Goal: Navigation & Orientation: Find specific page/section

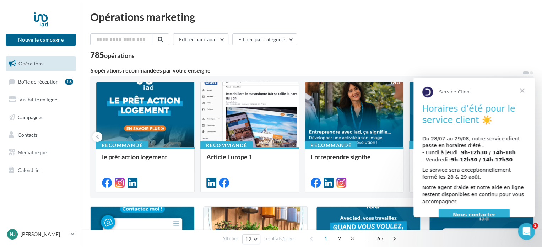
click at [522, 87] on span "Fermer" at bounding box center [522, 91] width 26 height 26
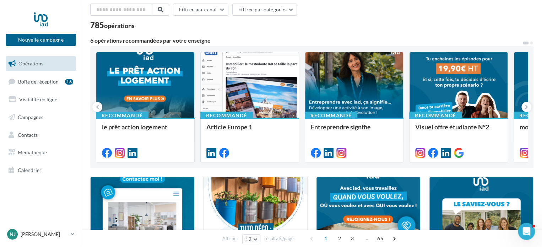
scroll to position [71, 0]
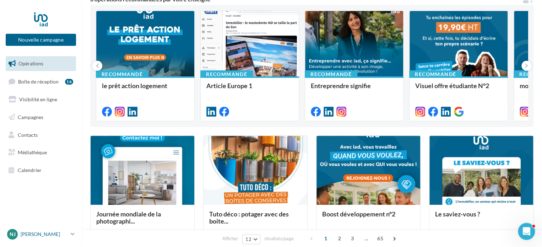
click at [41, 230] on p "[PERSON_NAME]" at bounding box center [44, 233] width 47 height 7
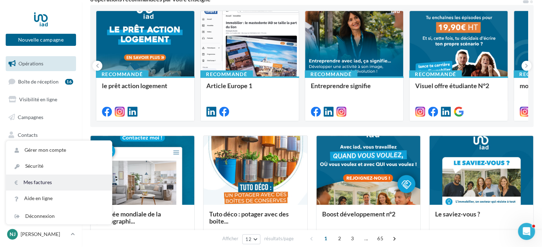
click at [58, 180] on link "Mes factures" at bounding box center [59, 182] width 106 height 16
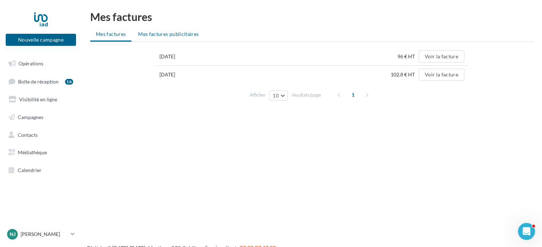
click at [157, 36] on span "Mes factures publicitaires" at bounding box center [168, 34] width 60 height 6
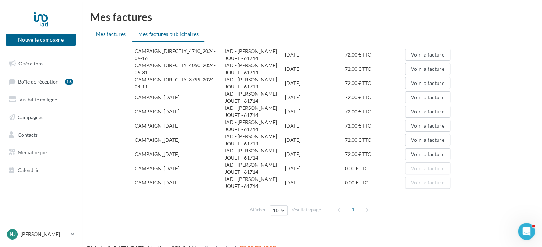
click at [105, 37] on span "Mes factures" at bounding box center [111, 34] width 30 height 6
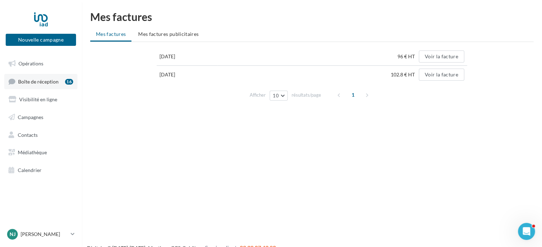
click at [37, 83] on span "Boîte de réception" at bounding box center [38, 81] width 40 height 6
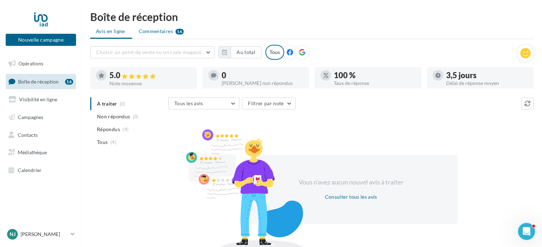
click at [161, 32] on span "Commentaires" at bounding box center [156, 31] width 34 height 7
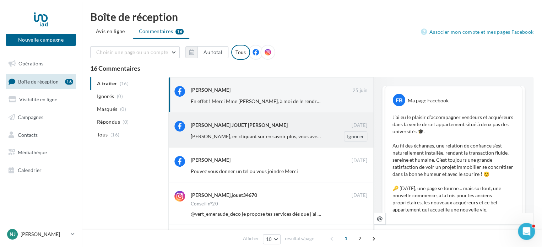
scroll to position [194, 0]
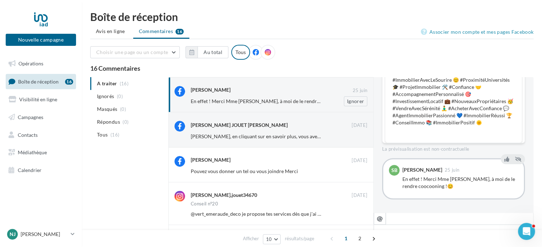
click at [285, 104] on span "En effet ! Merci Mme Jouet, à moi de le rendre coocooning !😊" at bounding box center [273, 101] width 164 height 6
click at [195, 90] on div "Sébastien Martinez" at bounding box center [211, 89] width 40 height 7
click at [176, 91] on icon at bounding box center [179, 91] width 11 height 11
click at [190, 105] on div "Sébastien Martinez 25 juin En effet ! Merci Mme Jouet, à moi de le rendre cooco…" at bounding box center [270, 94] width 193 height 23
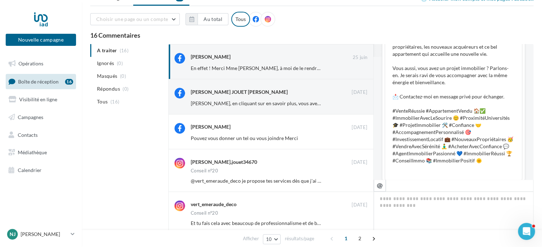
scroll to position [0, 0]
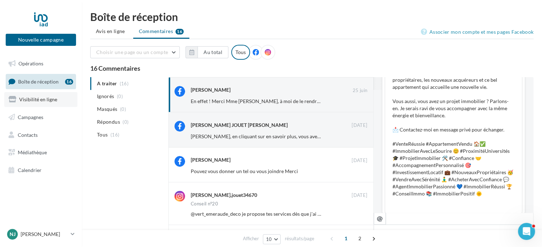
click at [34, 101] on span "Visibilité en ligne" at bounding box center [38, 99] width 38 height 6
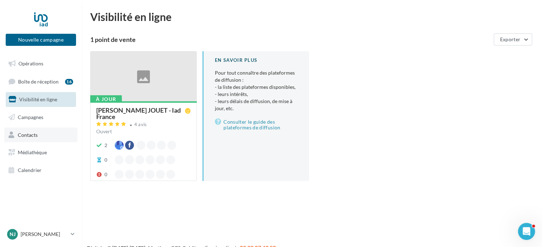
click at [31, 136] on span "Contacts" at bounding box center [28, 134] width 20 height 6
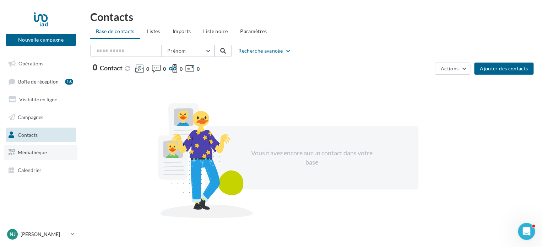
click at [38, 152] on span "Médiathèque" at bounding box center [32, 152] width 29 height 6
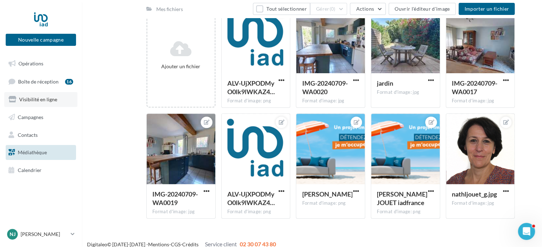
scroll to position [92, 0]
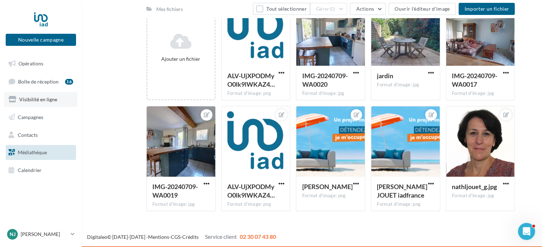
click at [49, 97] on span "Visibilité en ligne" at bounding box center [38, 99] width 38 height 6
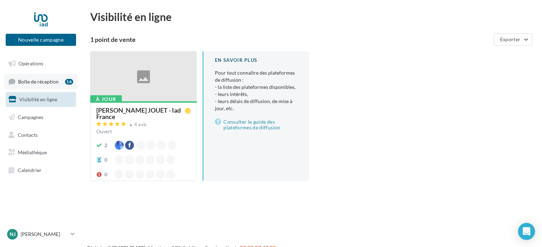
click at [40, 81] on span "Boîte de réception" at bounding box center [38, 81] width 40 height 6
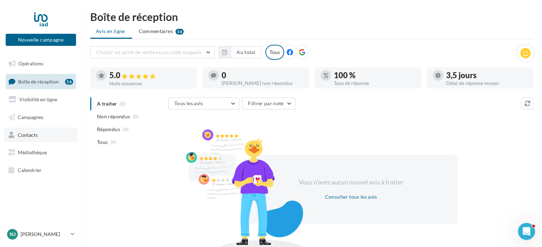
click at [40, 137] on link "Contacts" at bounding box center [40, 134] width 73 height 15
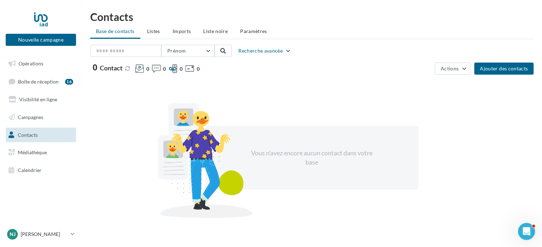
scroll to position [18, 0]
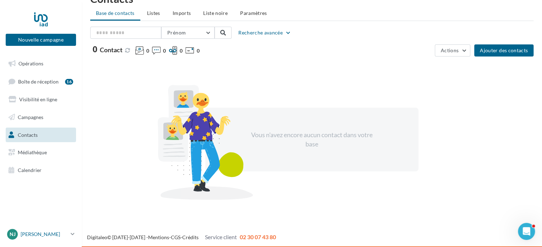
click at [72, 235] on icon at bounding box center [73, 234] width 4 height 6
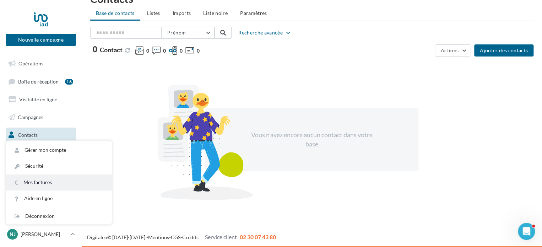
click at [35, 181] on link "Mes factures" at bounding box center [59, 182] width 106 height 16
